Goal: Transaction & Acquisition: Purchase product/service

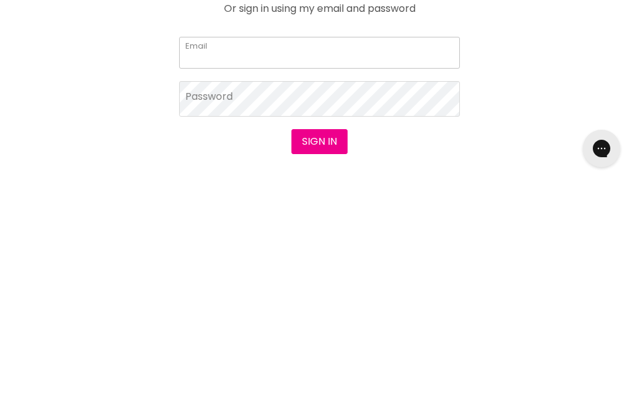
click at [205, 266] on input "Email" at bounding box center [319, 281] width 281 height 31
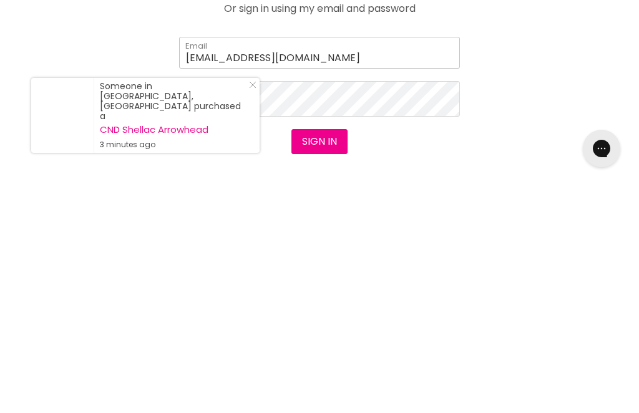
type input "[EMAIL_ADDRESS][DOMAIN_NAME]"
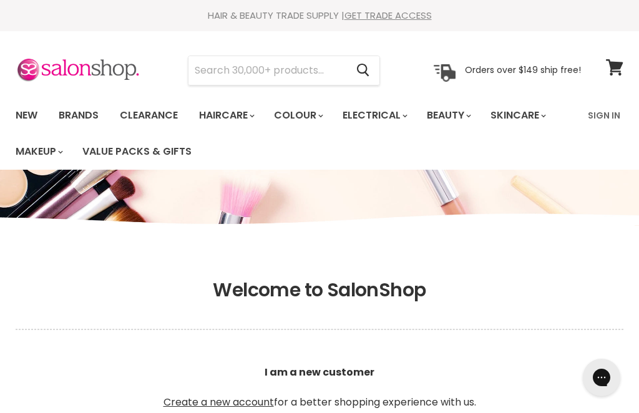
scroll to position [41, 0]
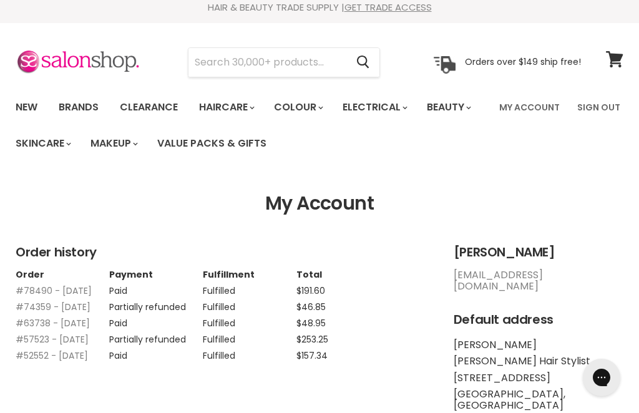
scroll to position [11, 0]
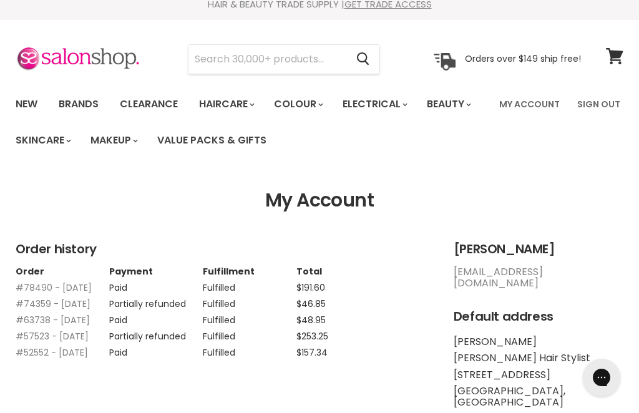
click at [527, 104] on link "My Account" at bounding box center [528, 104] width 75 height 26
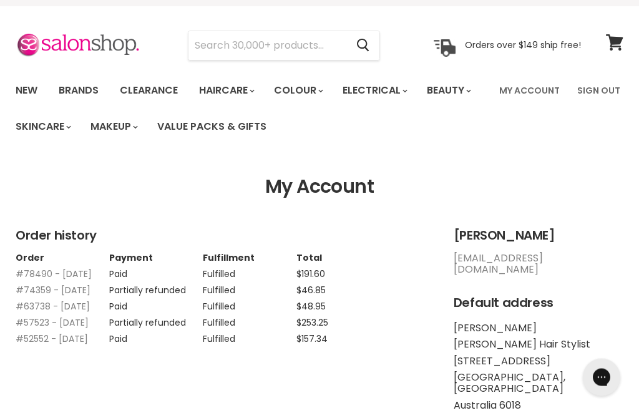
scroll to position [16, 0]
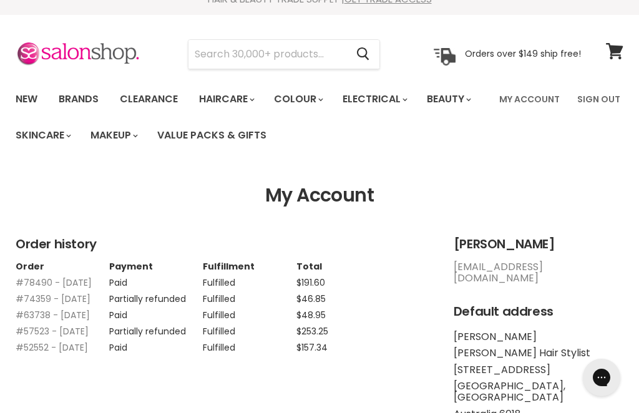
click at [534, 95] on link "My Account" at bounding box center [528, 99] width 75 height 26
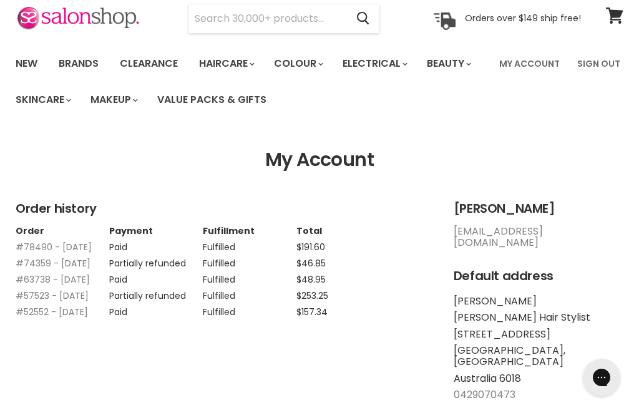
scroll to position [59, 0]
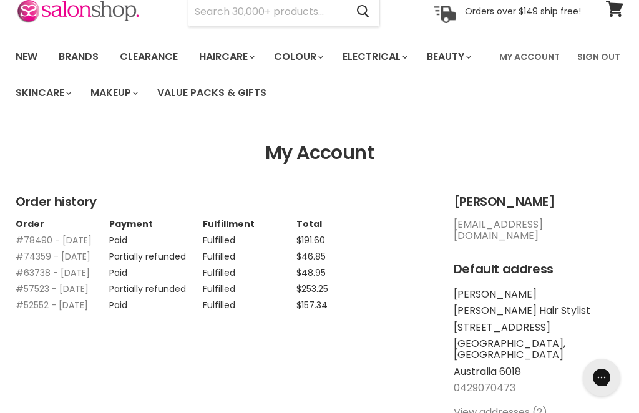
click at [475, 305] on li "[PERSON_NAME] Hair Stylist" at bounding box center [538, 310] width 170 height 11
click at [479, 338] on li "[GEOGRAPHIC_DATA], [GEOGRAPHIC_DATA]" at bounding box center [538, 349] width 170 height 23
click at [479, 380] on link "0429070473" at bounding box center [484, 387] width 62 height 14
click at [501, 405] on link "View addresses (2)" at bounding box center [500, 412] width 94 height 14
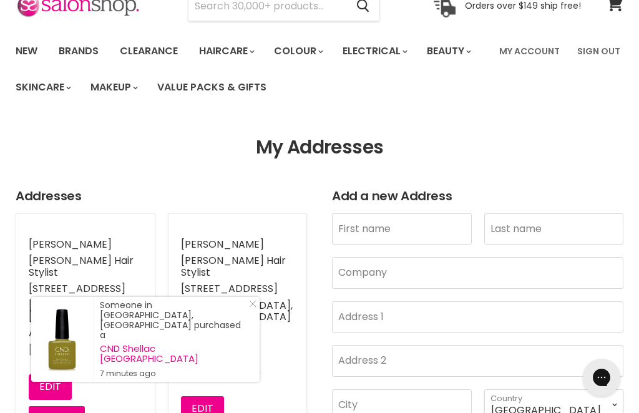
click at [122, 148] on h1 "My Addresses" at bounding box center [320, 148] width 608 height 22
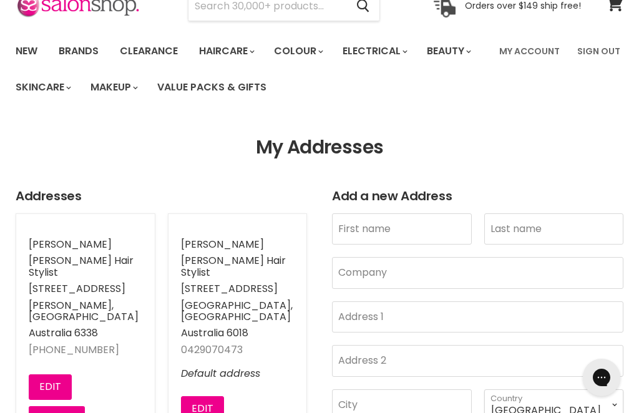
click at [44, 374] on button "Edit" at bounding box center [50, 386] width 43 height 25
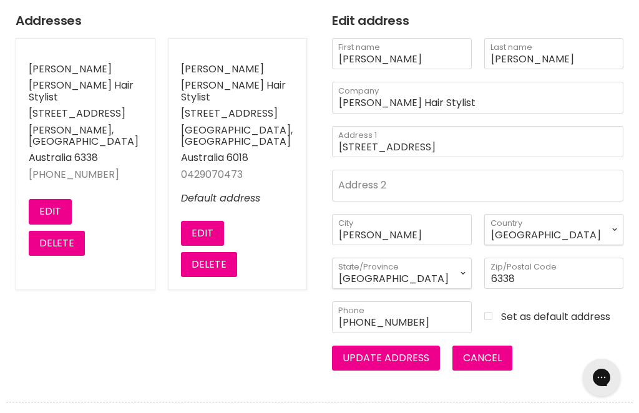
scroll to position [251, 0]
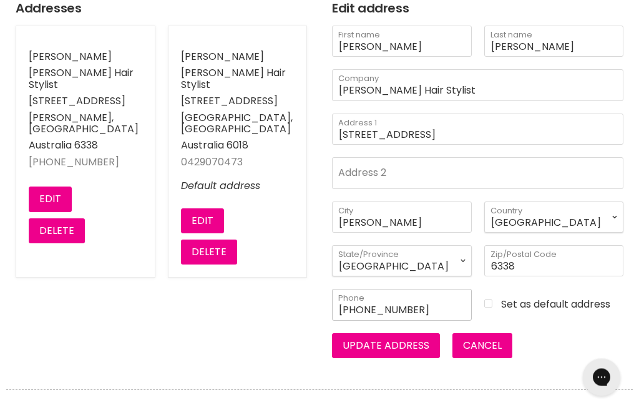
click at [472, 321] on input "+61400281086" at bounding box center [402, 304] width 140 height 31
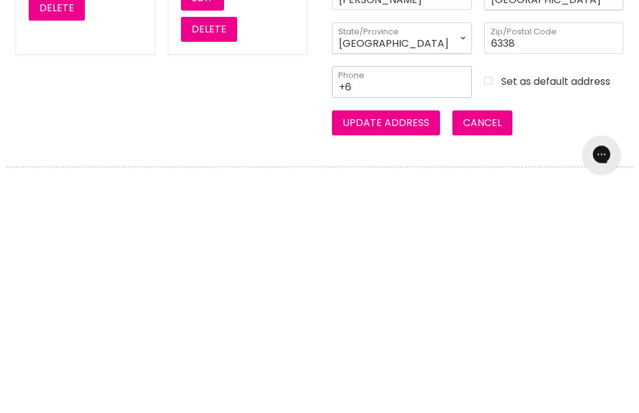
type input "+"
type input "+610429070473"
click at [375, 334] on button "Update address" at bounding box center [386, 346] width 108 height 25
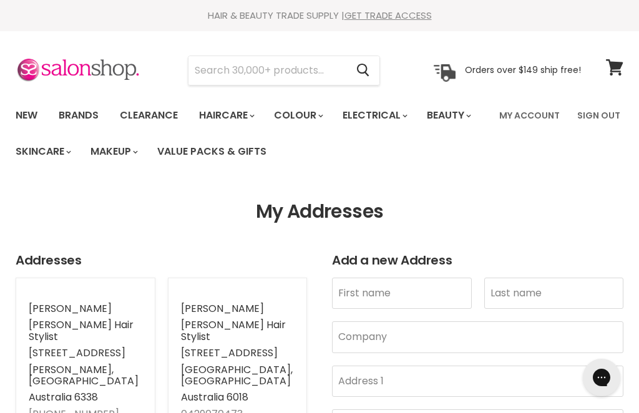
click at [224, 68] on input "Search" at bounding box center [267, 70] width 158 height 29
type input "Chi"
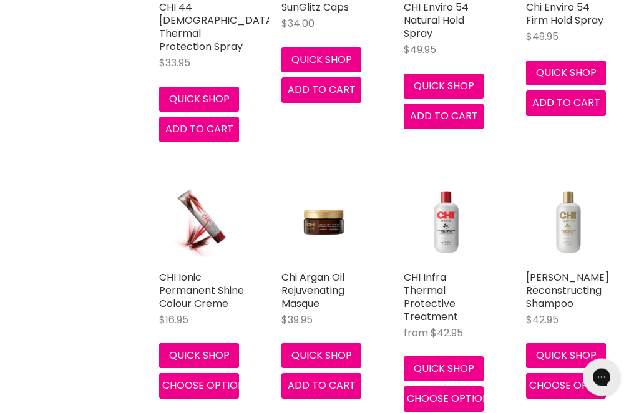
scroll to position [1192, 0]
click at [204, 231] on img "Main content" at bounding box center [201, 222] width 57 height 85
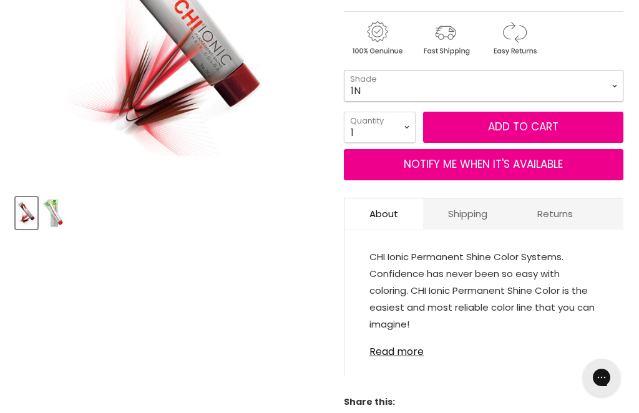
click at [425, 82] on select "1N 4A 4N 4C 4CM 4RB 4RR 4RV 6AA 6B 8A 8AA 8B 8C 8CG" at bounding box center [483, 85] width 279 height 31
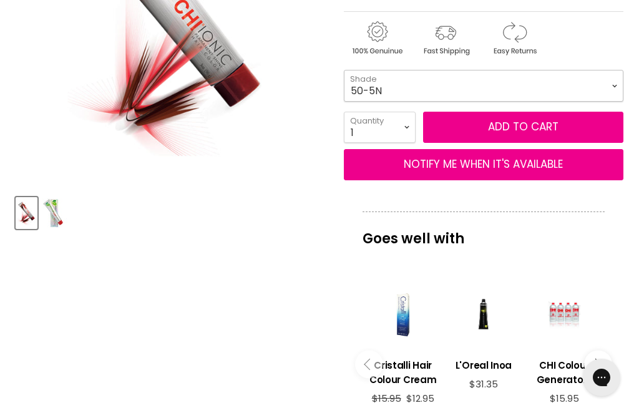
select select "50-5N"
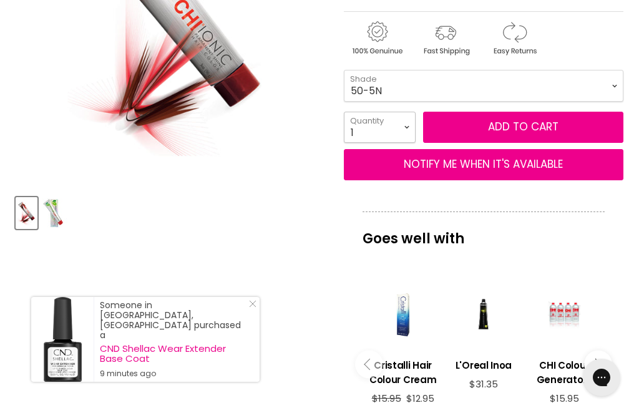
click at [404, 127] on select "1 2 3 4 5 6 7 8 9 10+" at bounding box center [380, 127] width 72 height 31
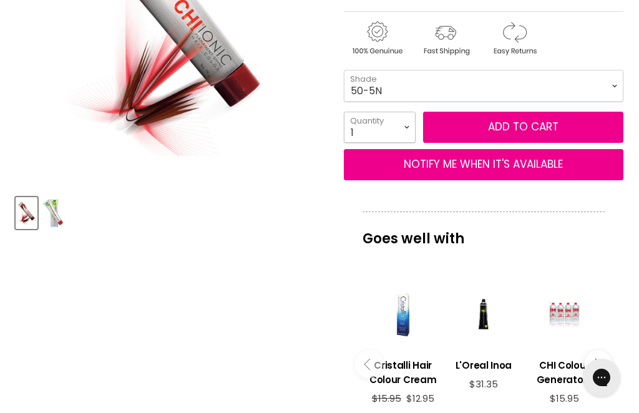
select select "8"
type input "8"
click at [500, 123] on button "Add to cart" at bounding box center [523, 127] width 200 height 31
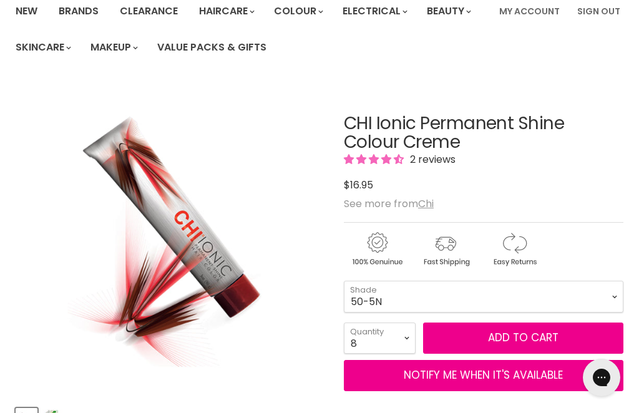
scroll to position [137, 0]
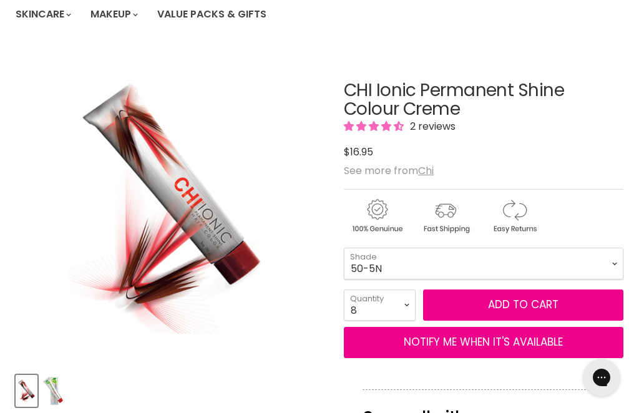
click at [511, 306] on button "Add to cart" at bounding box center [523, 304] width 200 height 31
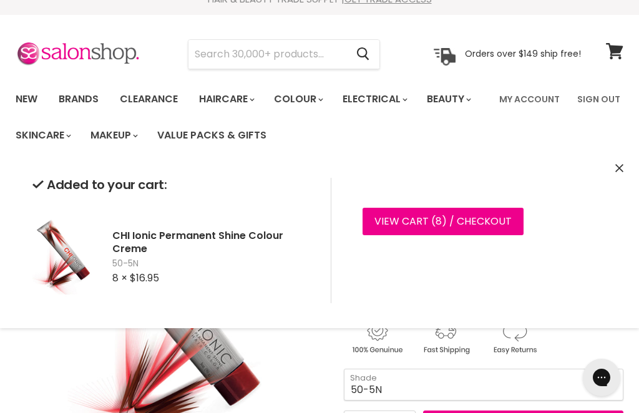
scroll to position [18, 0]
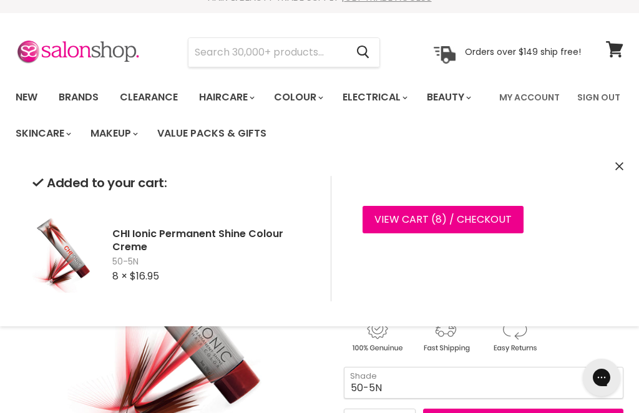
click at [291, 374] on div "Click or scroll to zoom Tap or pinch to zoom" at bounding box center [172, 325] width 313 height 313
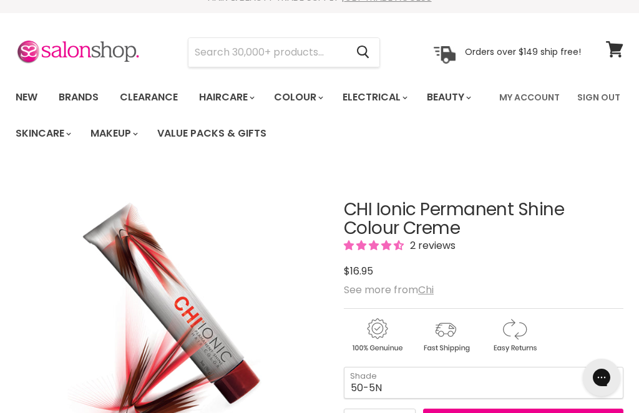
scroll to position [186, 0]
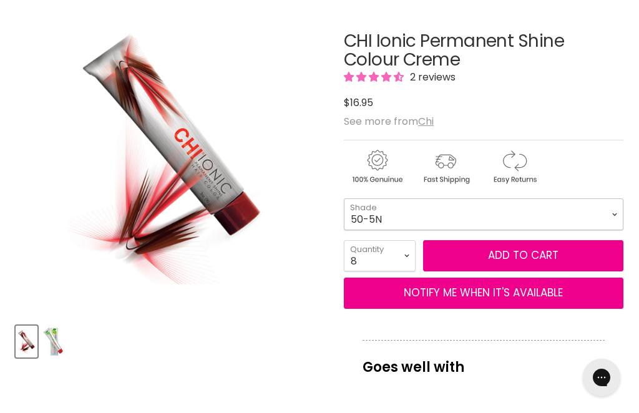
click at [392, 211] on select "1N 4A 4N 4C 4CM 4RB 4RR 4RV 6AA 6B 8A 8AA 8B 8C 8CG" at bounding box center [483, 213] width 279 height 31
select select "Blue"
click at [402, 258] on select "1 2 3 4 5 6 7 8 9 10+" at bounding box center [380, 255] width 72 height 31
select select "2"
type input "2"
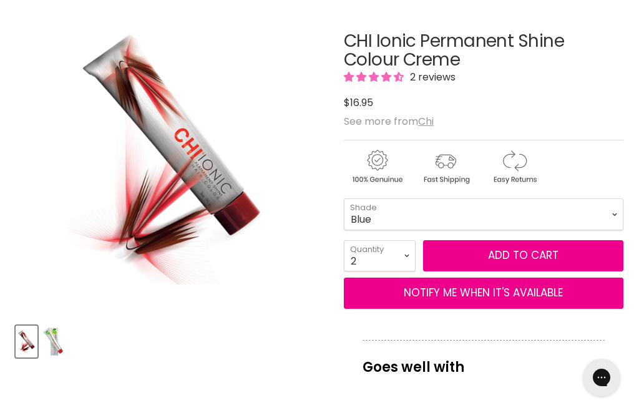
click at [495, 251] on button "Add to cart" at bounding box center [523, 255] width 200 height 31
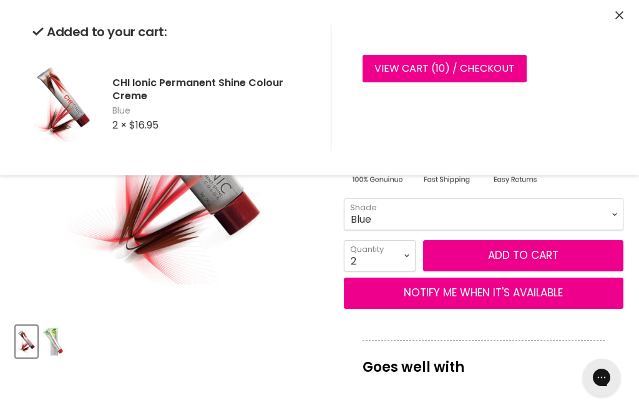
click at [293, 280] on div "Click or scroll to zoom Tap or pinch to zoom" at bounding box center [172, 157] width 313 height 313
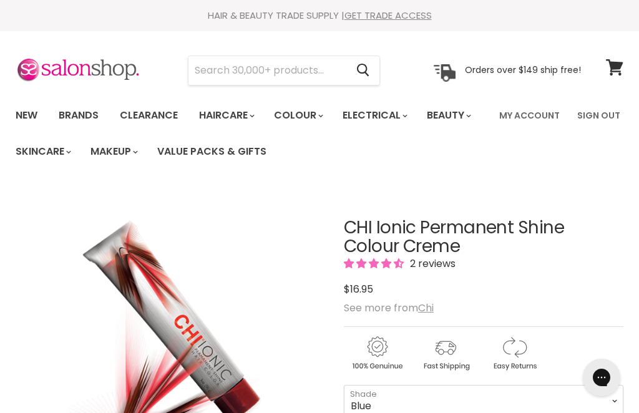
click at [617, 67] on icon at bounding box center [614, 67] width 17 height 16
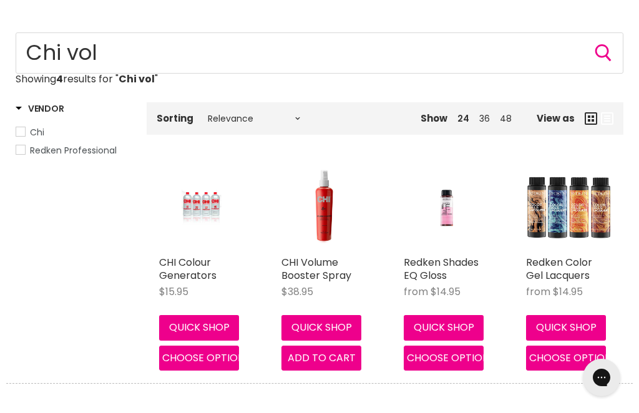
click at [201, 202] on img "Main content" at bounding box center [201, 207] width 56 height 85
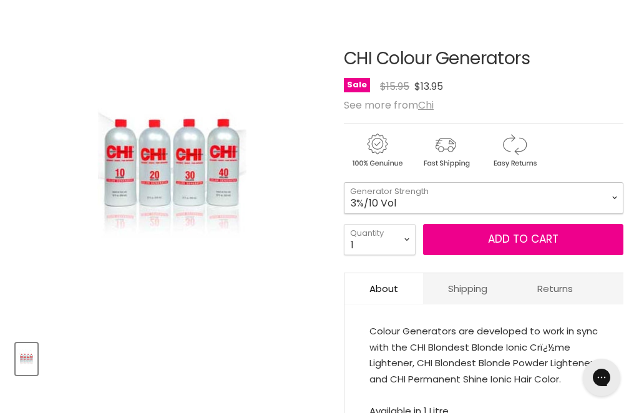
click at [473, 197] on select "3%/10 Vol 12%/40 Vol 6%/20 Vol 9%/30 Vol 1.5%/5 Vol" at bounding box center [483, 197] width 279 height 31
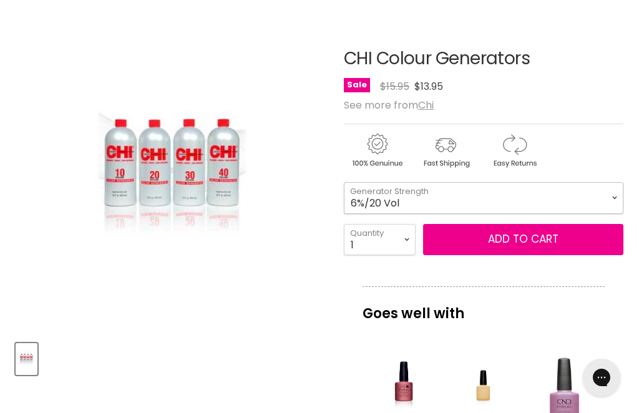
select select "6%/20 Vol"
click at [506, 237] on button "Add to cart" at bounding box center [523, 239] width 200 height 31
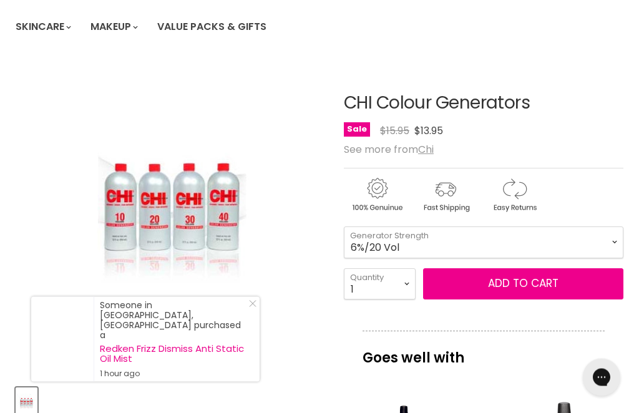
scroll to position [125, 0]
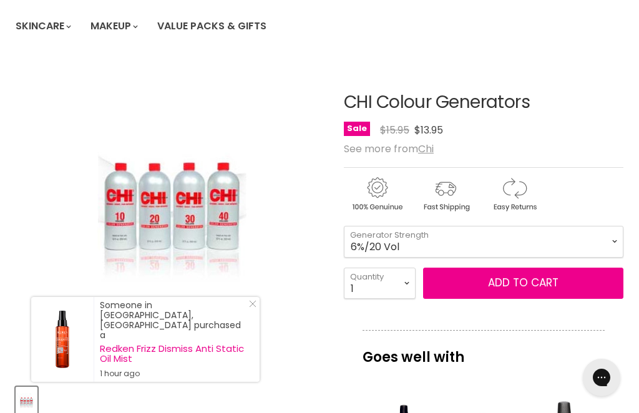
click at [524, 283] on button "Add to cart" at bounding box center [523, 283] width 200 height 31
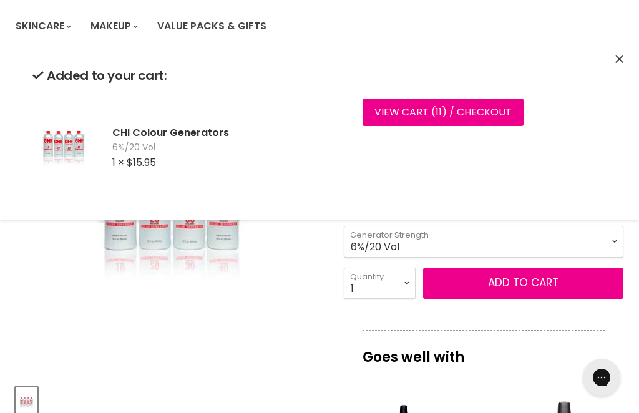
click at [307, 300] on div "Click or scroll to zoom Tap or pinch to zoom" at bounding box center [172, 218] width 313 height 313
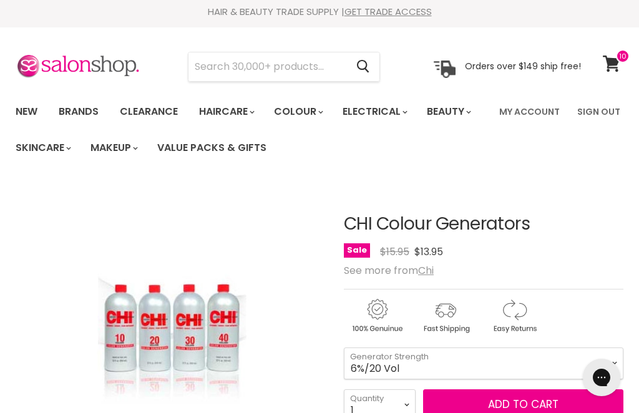
scroll to position [0, 0]
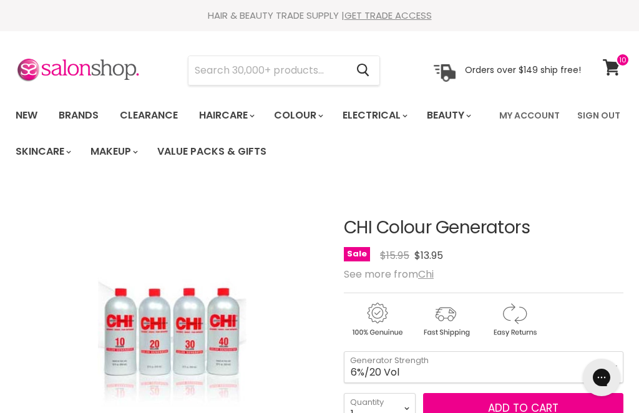
click at [615, 70] on icon at bounding box center [611, 67] width 17 height 16
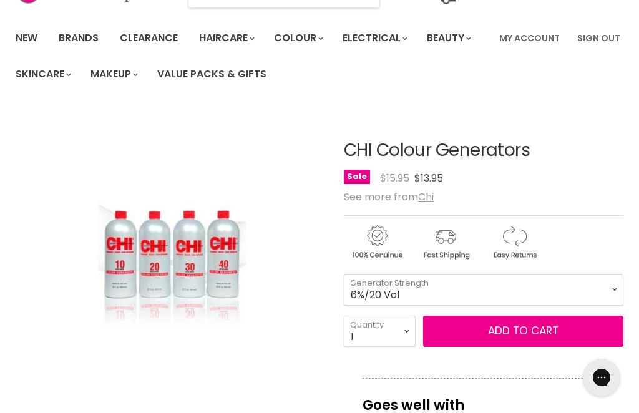
click at [170, 264] on img "CHI Colour Generators image. Click or Scroll to Zoom." at bounding box center [172, 265] width 208 height 313
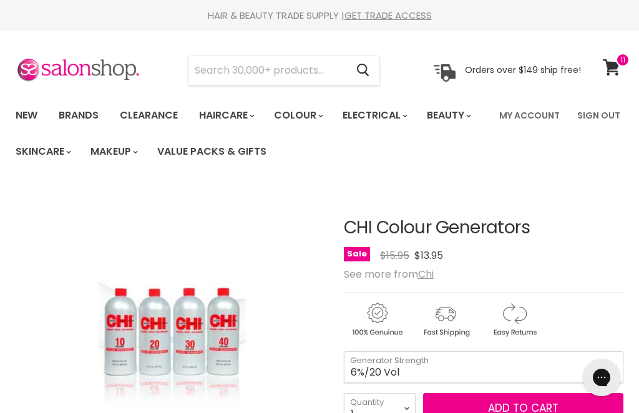
click at [616, 66] on icon at bounding box center [611, 67] width 17 height 16
